Goal: Task Accomplishment & Management: Use online tool/utility

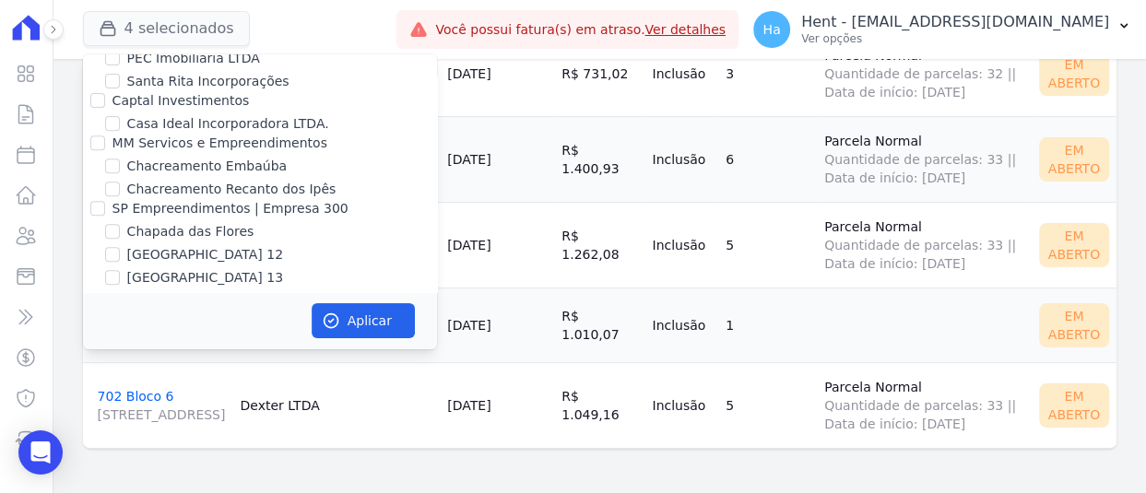
scroll to position [6794, 0]
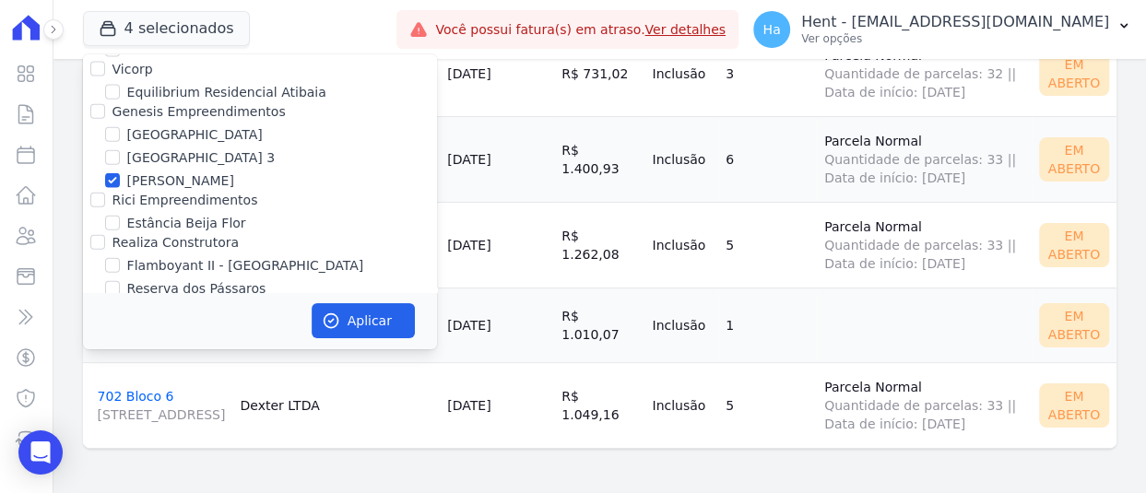
click at [93, 301] on input "FLEX PARTICIPACOES LTDA" at bounding box center [97, 308] width 15 height 15
checkbox input "true"
click at [370, 324] on button "Aplicar" at bounding box center [363, 320] width 103 height 35
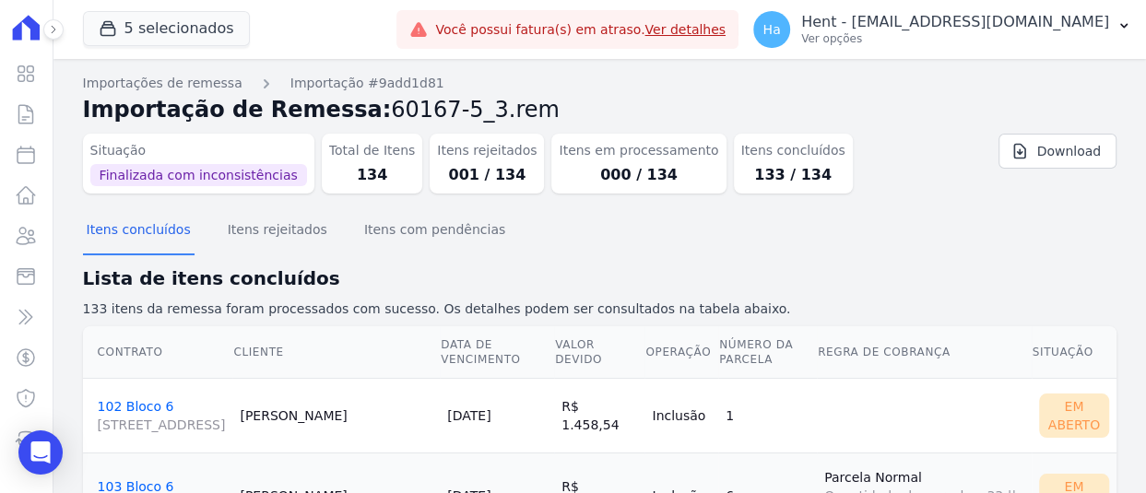
click at [1074, 57] on div "Ha Hent - [EMAIL_ADDRESS][DOMAIN_NAME] Ver opções Perfil do empreendimento Fatu…" at bounding box center [943, 29] width 408 height 59
click at [1079, 24] on p "Hent - [EMAIL_ADDRESS][DOMAIN_NAME]" at bounding box center [956, 22] width 308 height 18
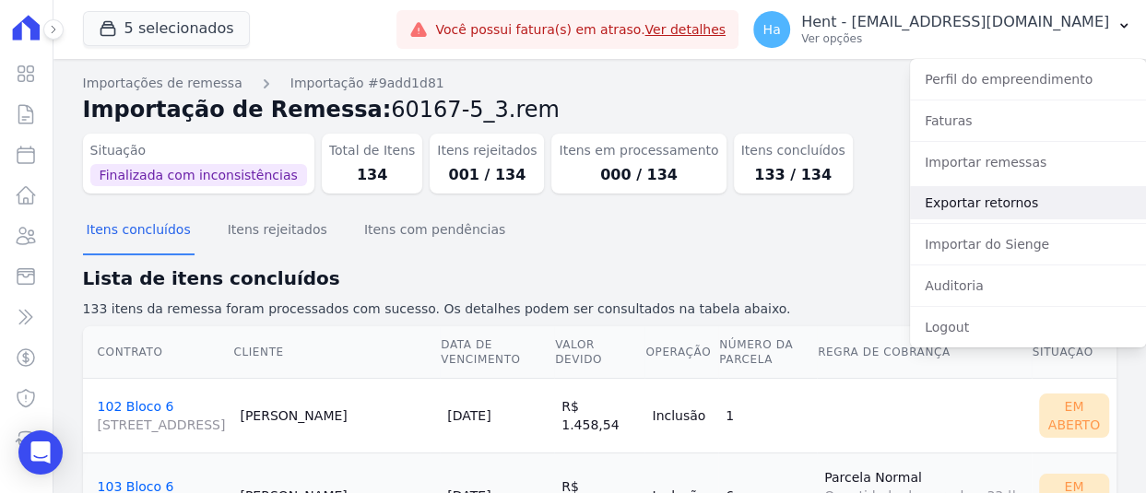
click at [1019, 205] on link "Exportar retornos" at bounding box center [1028, 202] width 236 height 33
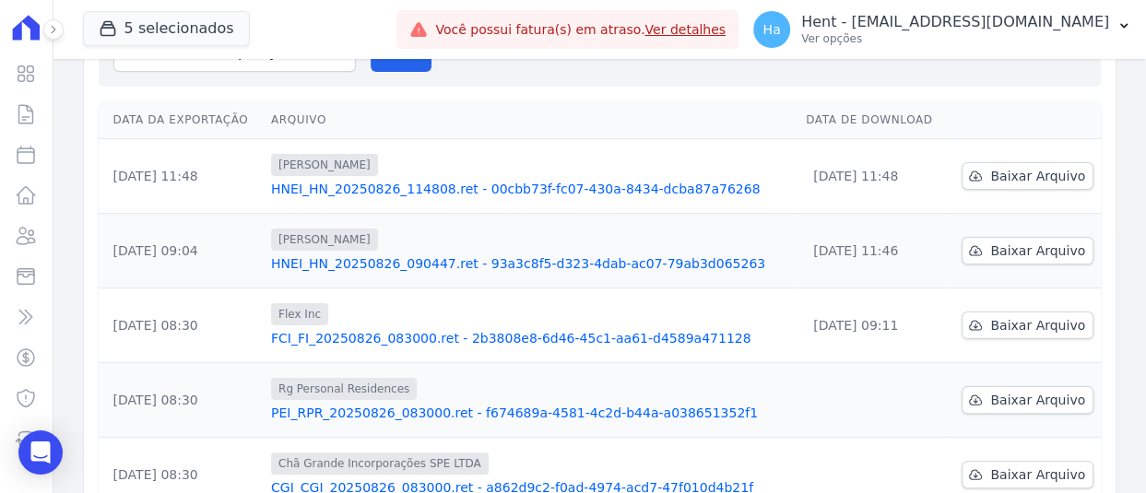
scroll to position [184, 0]
click at [456, 341] on link "FCI_FI_20250826_083000.ret - 2b3808e8-6d46-45c1-aa61-d4589a471128" at bounding box center [531, 337] width 520 height 18
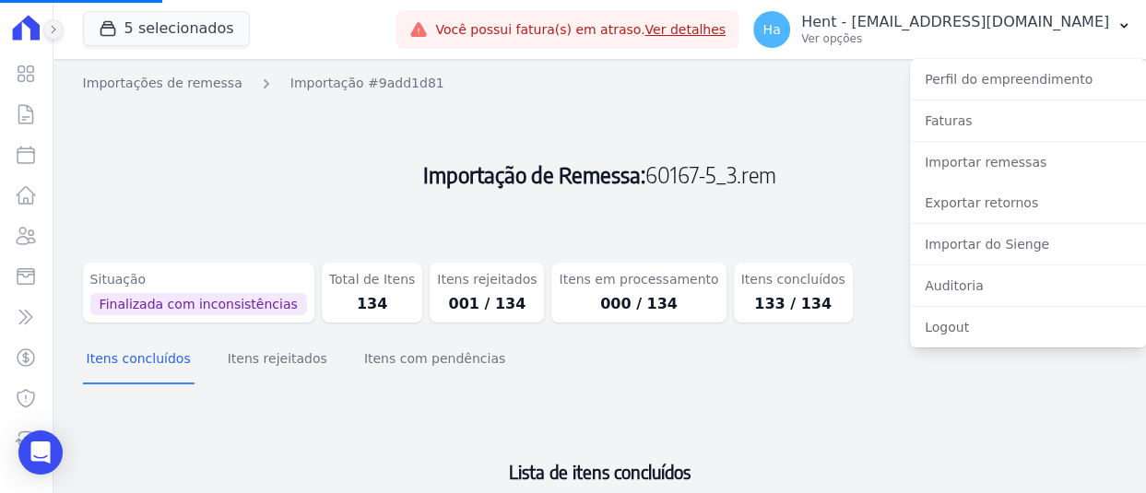
click at [54, 30] on icon at bounding box center [53, 29] width 11 height 11
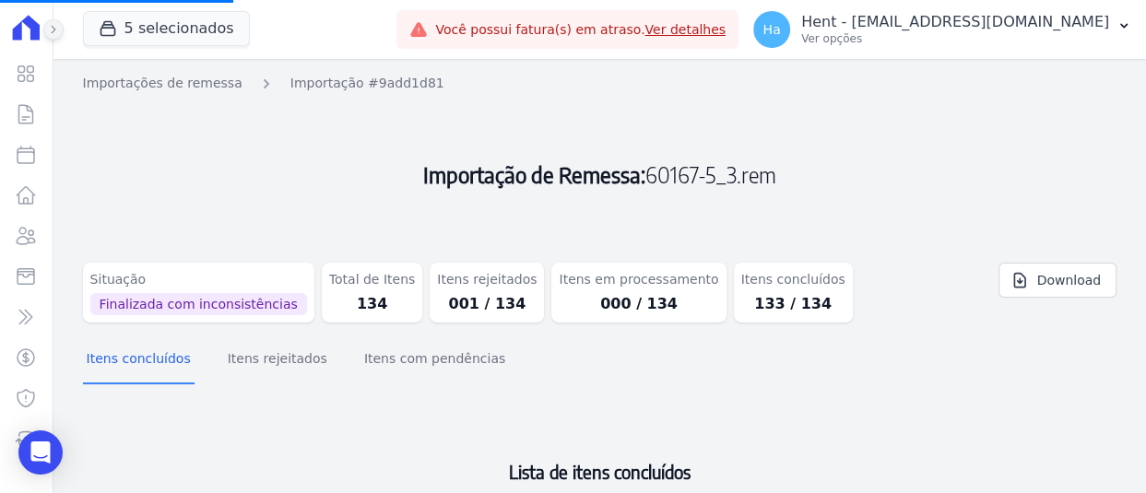
click at [48, 30] on icon at bounding box center [53, 29] width 11 height 11
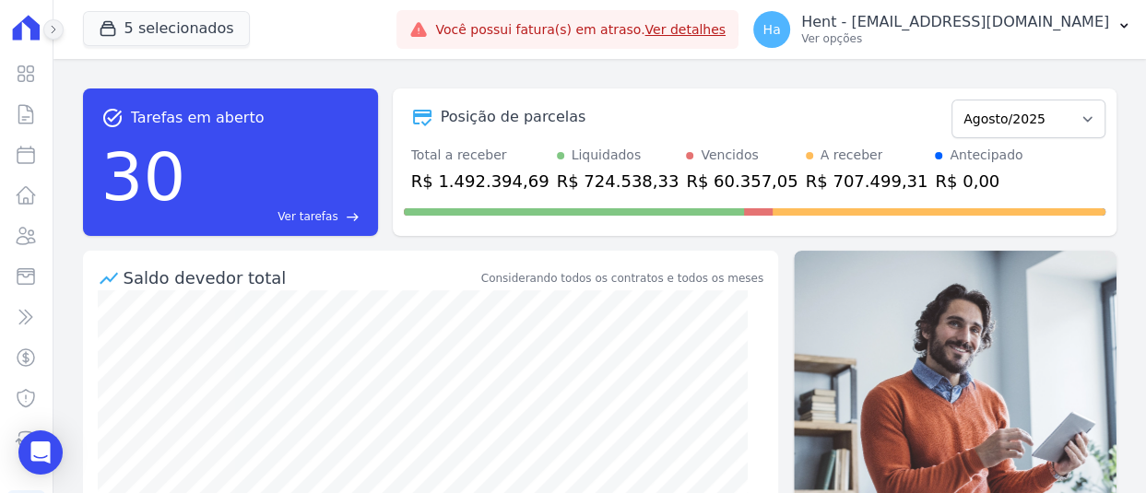
click at [53, 35] on button at bounding box center [53, 29] width 20 height 20
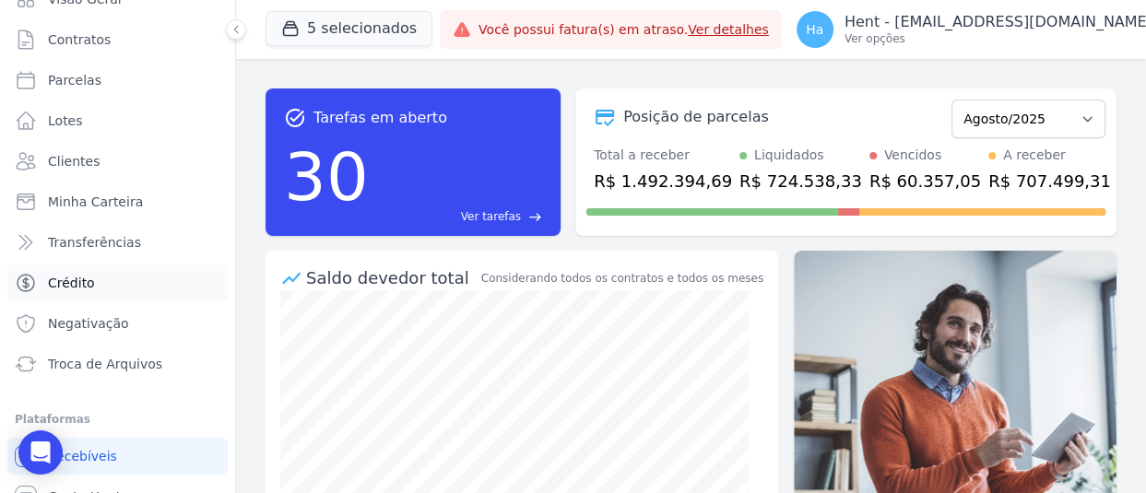
scroll to position [137, 0]
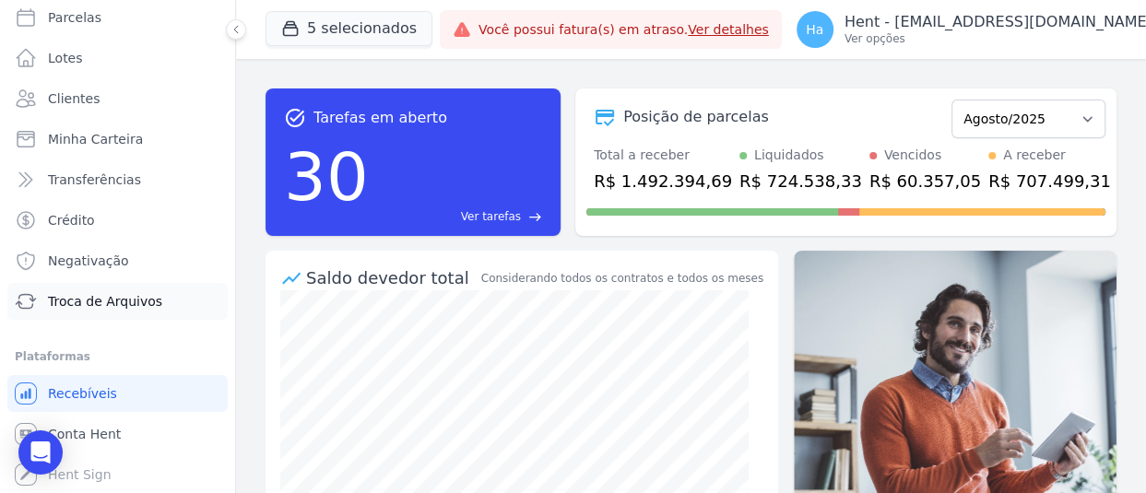
click at [125, 288] on link "Troca de Arquivos" at bounding box center [117, 301] width 220 height 37
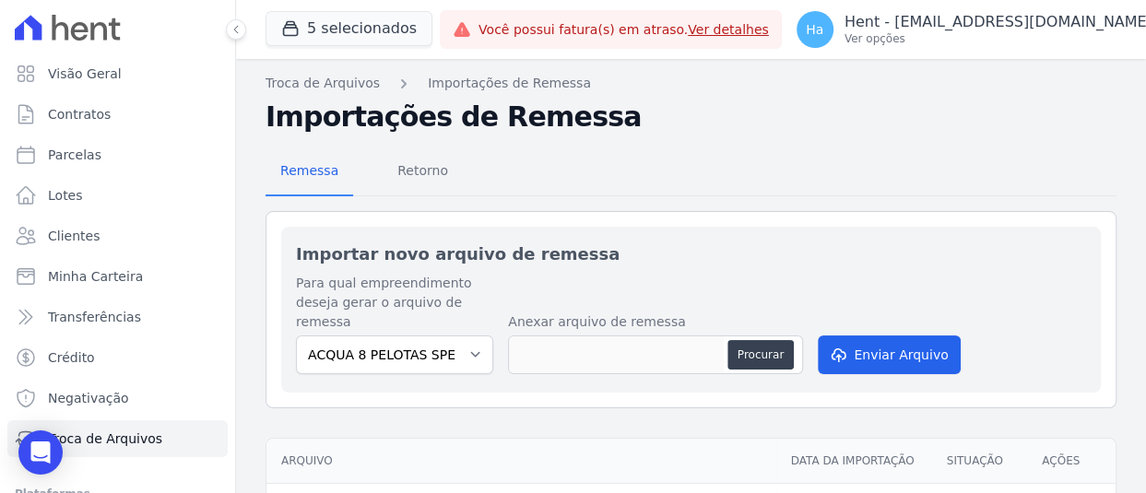
scroll to position [98, 0]
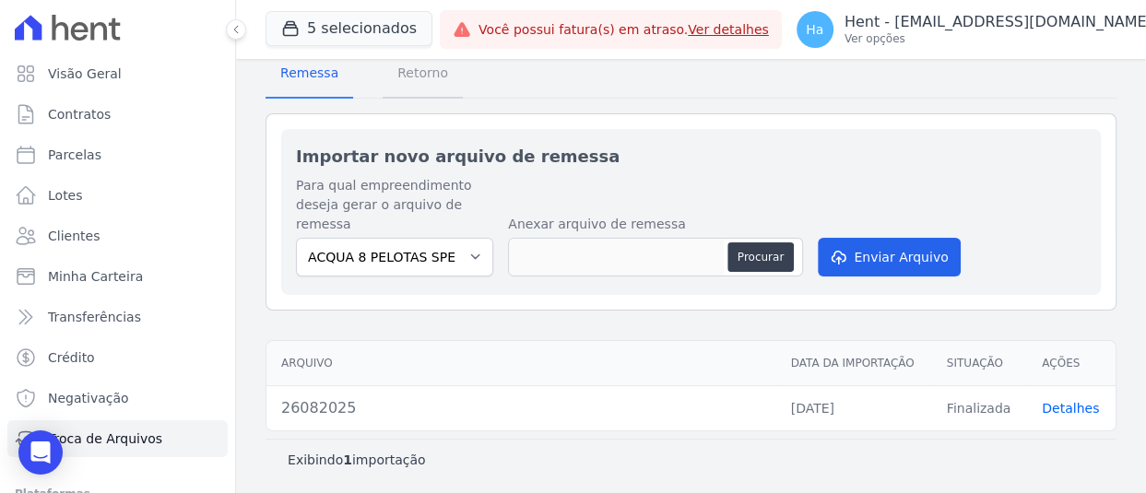
click at [401, 80] on span "Retorno" at bounding box center [422, 72] width 73 height 37
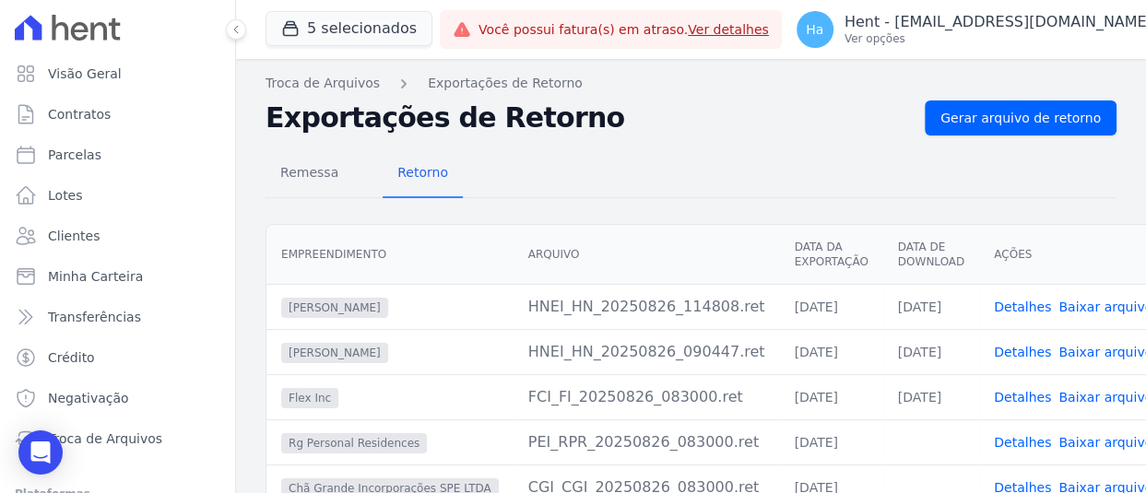
click at [994, 404] on link "Detalhes" at bounding box center [1022, 397] width 57 height 15
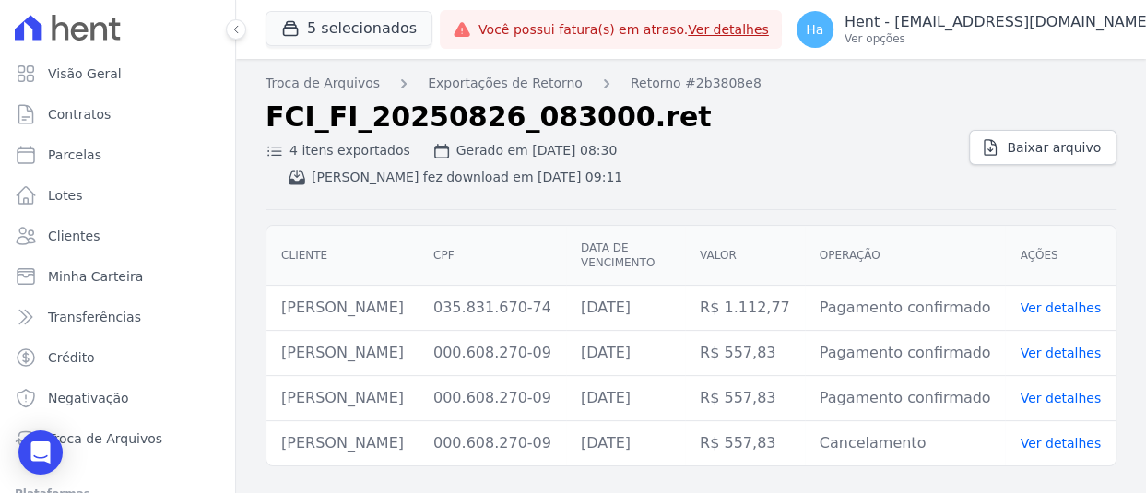
click at [806, 465] on div "Troca de Arquivos Exportações de Retorno Retorno #2b3808e8 FCI_FI_20250826_0830…" at bounding box center [691, 276] width 910 height 434
click at [348, 11] on button "5 selecionados" at bounding box center [349, 28] width 167 height 35
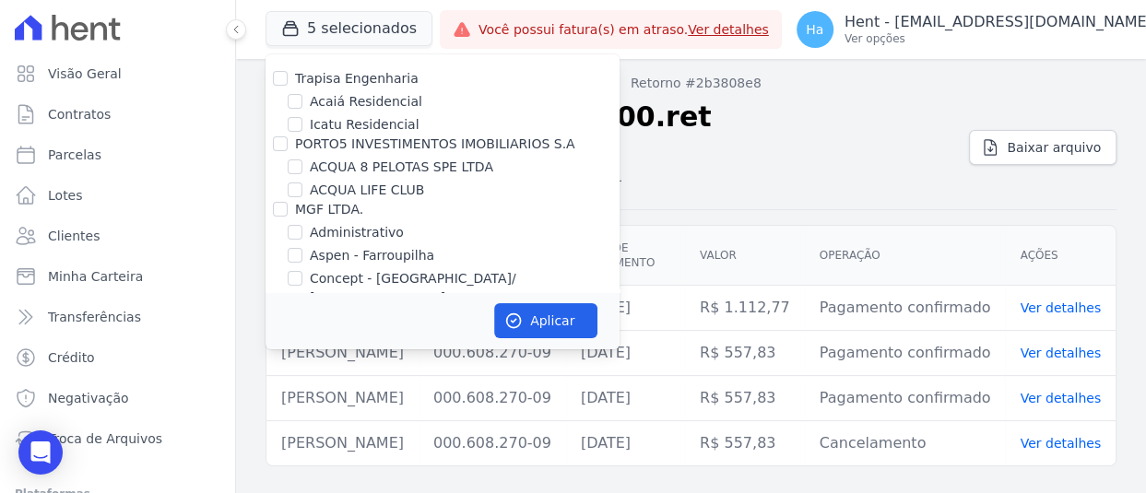
scroll to position [3724, 0]
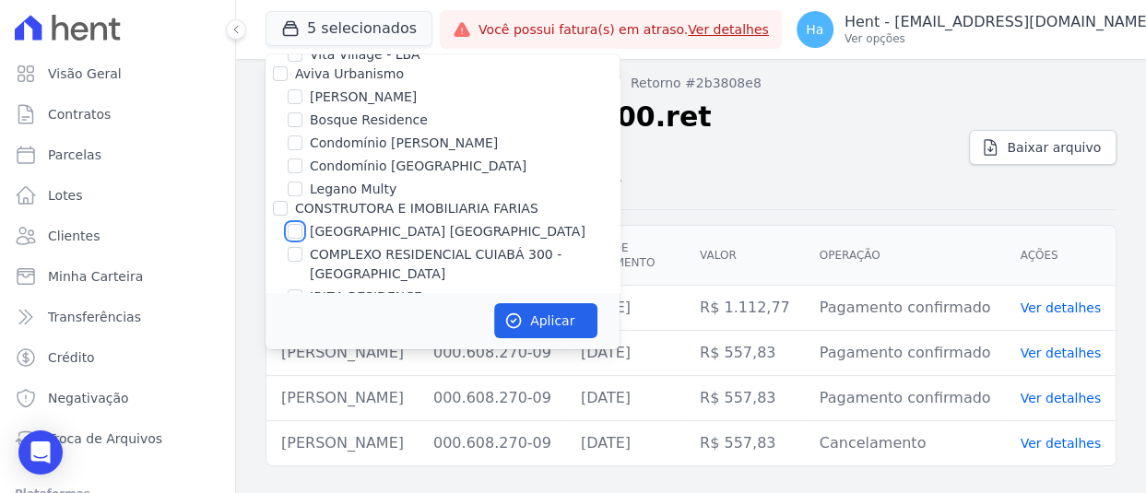
click at [290, 224] on input "[GEOGRAPHIC_DATA] [GEOGRAPHIC_DATA]" at bounding box center [295, 231] width 15 height 15
checkbox input "true"
click at [551, 339] on div "Aplicar" at bounding box center [443, 320] width 354 height 57
click at [549, 321] on button "Aplicar" at bounding box center [545, 320] width 103 height 35
